Goal: Task Accomplishment & Management: Manage account settings

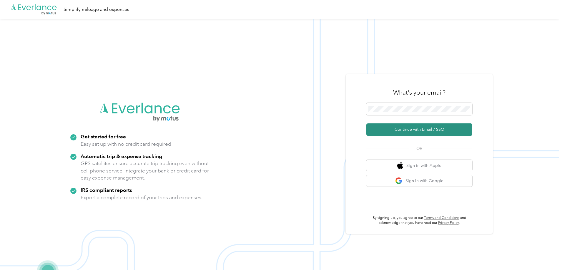
click at [406, 125] on button "Continue with Email / SSO" at bounding box center [419, 130] width 106 height 12
click at [422, 131] on button "Continue with Email / SSO" at bounding box center [419, 130] width 106 height 12
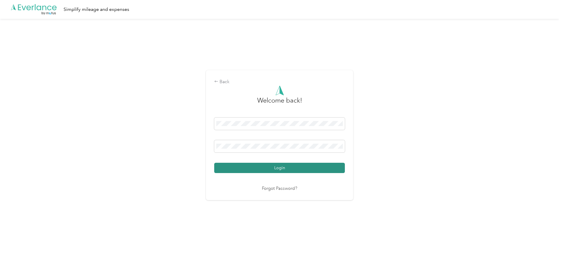
click at [313, 169] on button "Login" at bounding box center [279, 168] width 131 height 10
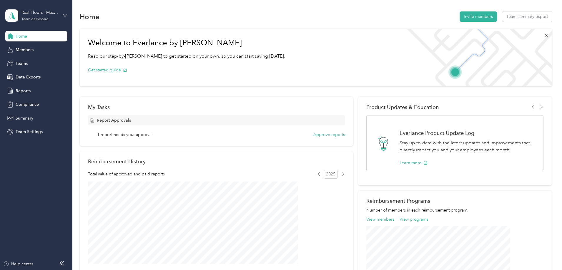
click at [61, 16] on div "Real Floors - Macon Team dashboard" at bounding box center [36, 15] width 62 height 21
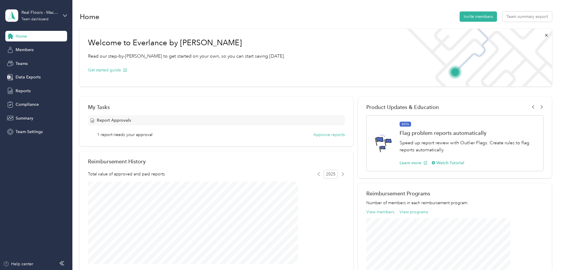
click at [58, 50] on div "Team dashboard" at bounding box center [67, 48] width 116 height 10
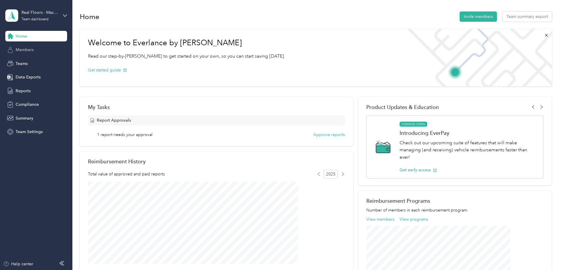
click at [23, 48] on span "Members" at bounding box center [25, 50] width 18 height 6
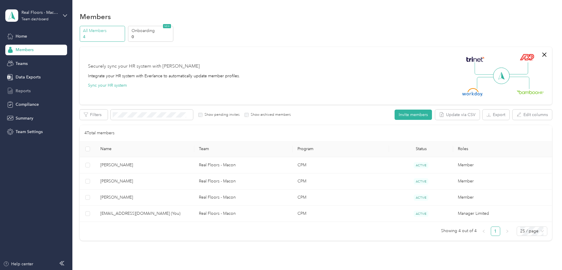
click at [31, 87] on div "Reports" at bounding box center [36, 91] width 62 height 11
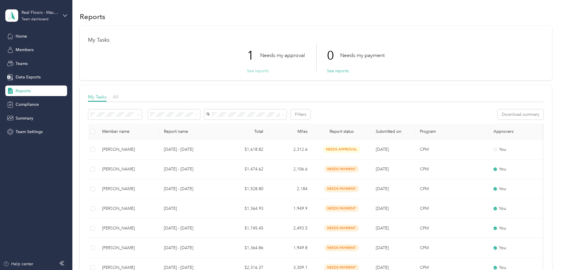
click at [263, 72] on button "See reports" at bounding box center [258, 71] width 22 height 6
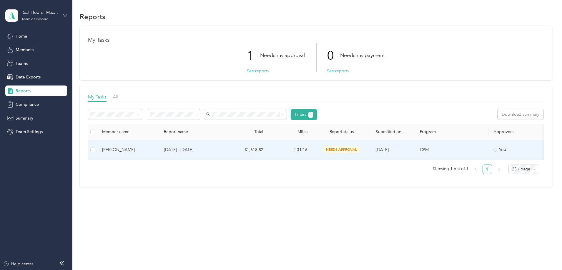
click at [219, 151] on p "[DATE] - [DATE]" at bounding box center [191, 150] width 55 height 6
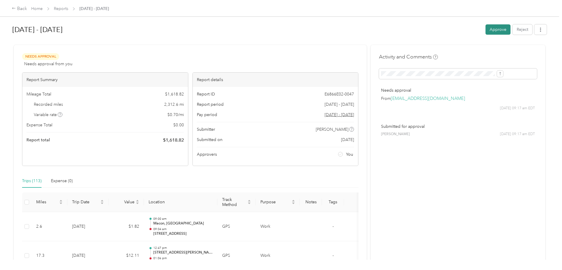
click at [485, 31] on button "Approve" at bounding box center [497, 29] width 25 height 10
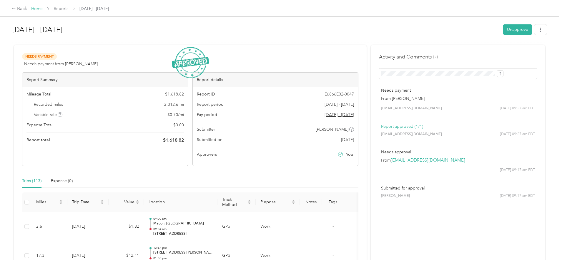
click at [43, 10] on link "Home" at bounding box center [36, 8] width 11 height 5
